Goal: Information Seeking & Learning: Find specific fact

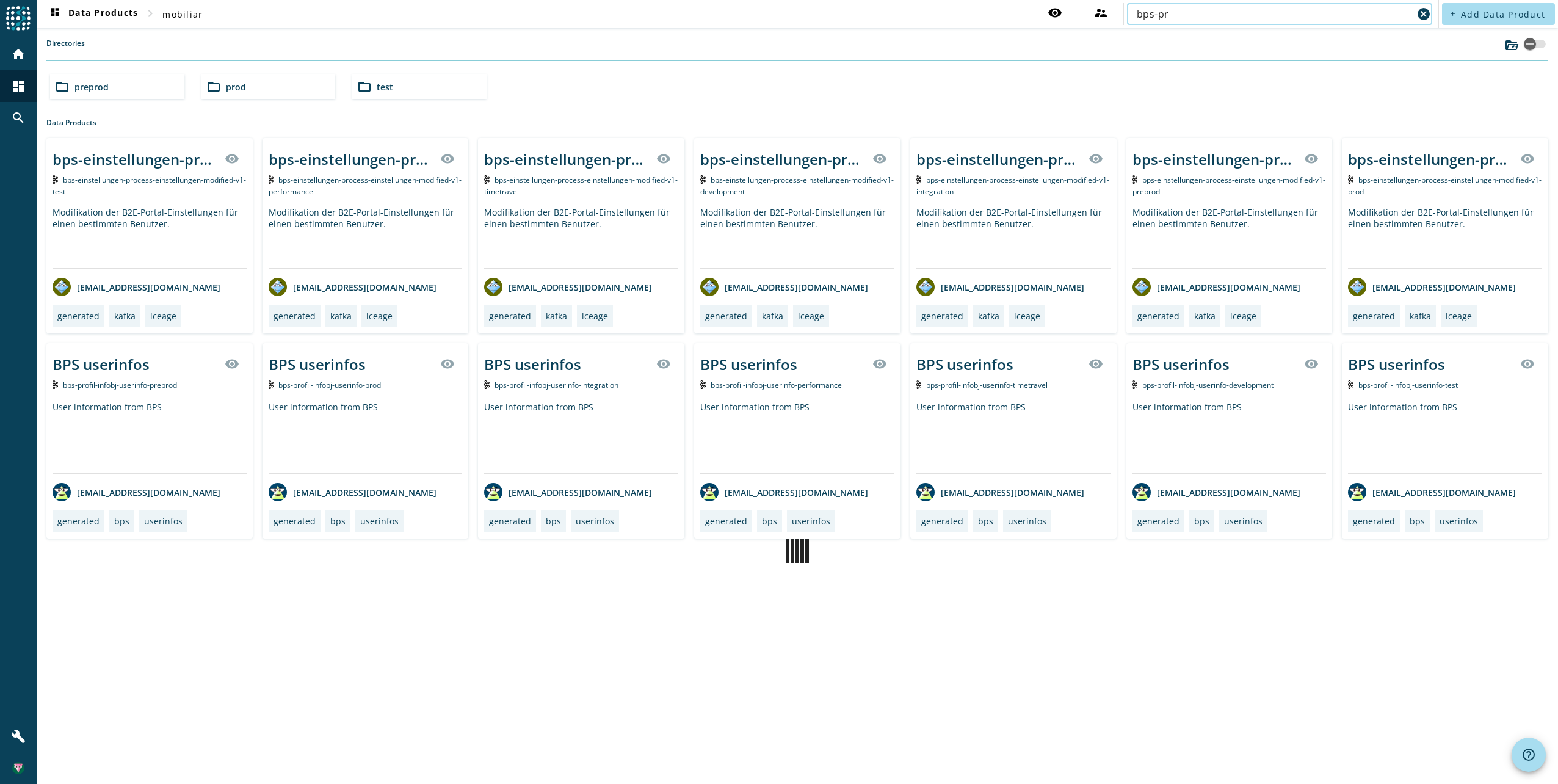
type input "bps-pr"
click at [332, 383] on span "bps-profil-infobj-userinfo-prod" at bounding box center [330, 385] width 103 height 10
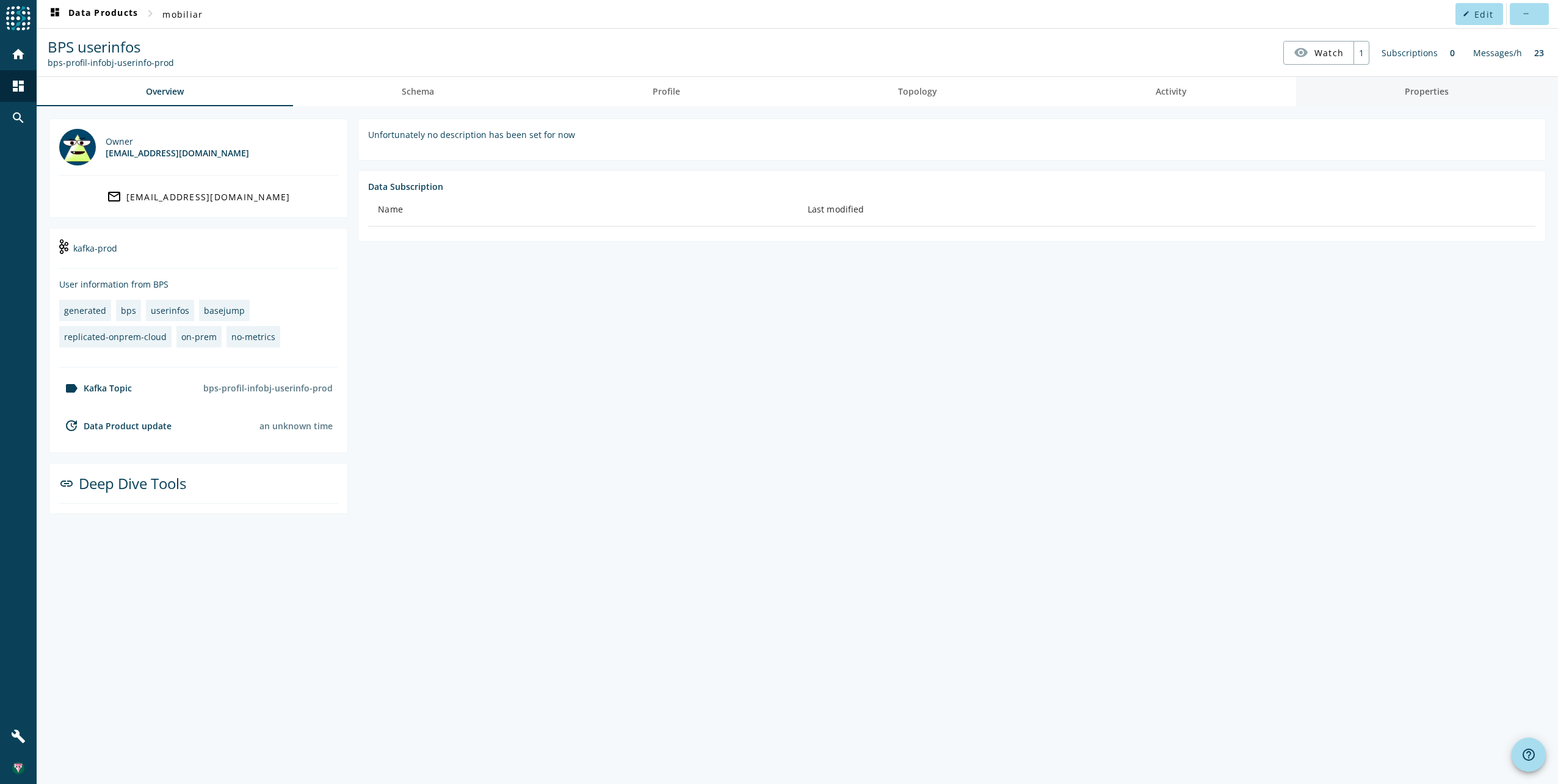
click at [1402, 87] on link "Properties" at bounding box center [1427, 91] width 263 height 29
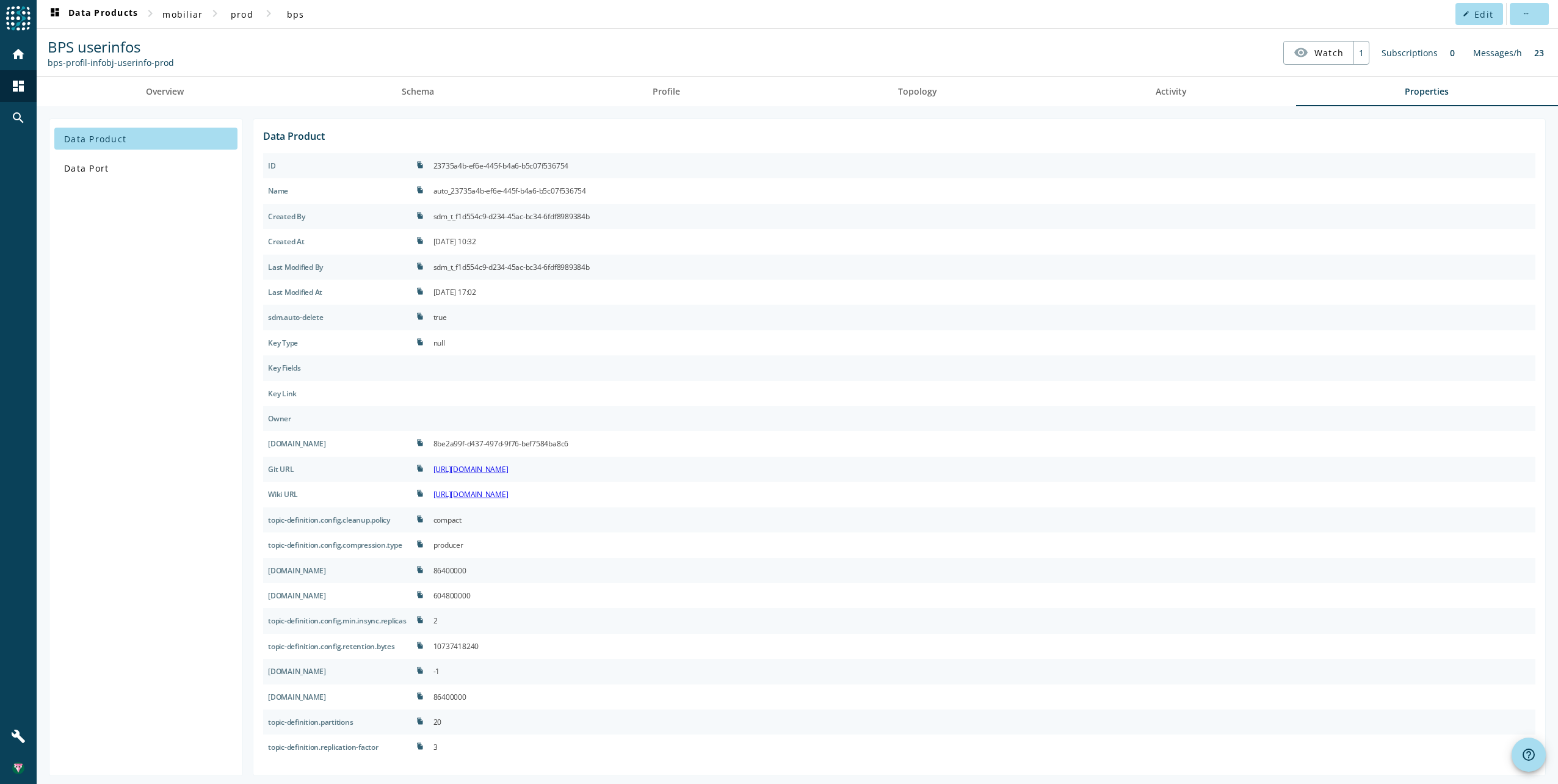
scroll to position [4, 0]
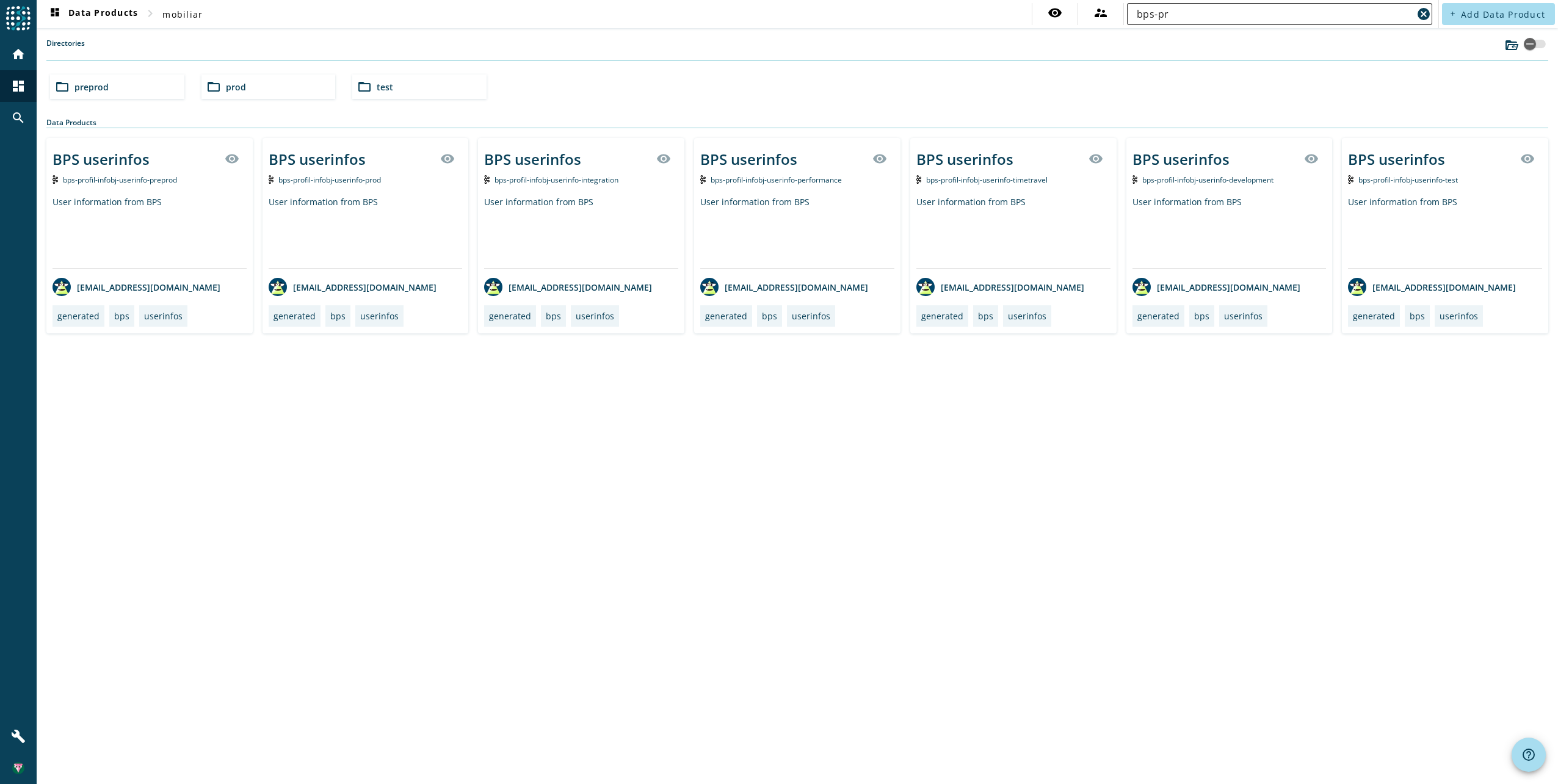
click at [1209, 11] on input "bps-pr" at bounding box center [1275, 14] width 276 height 14
type input "bps-profil"
